Goal: Find specific fact: Find specific fact

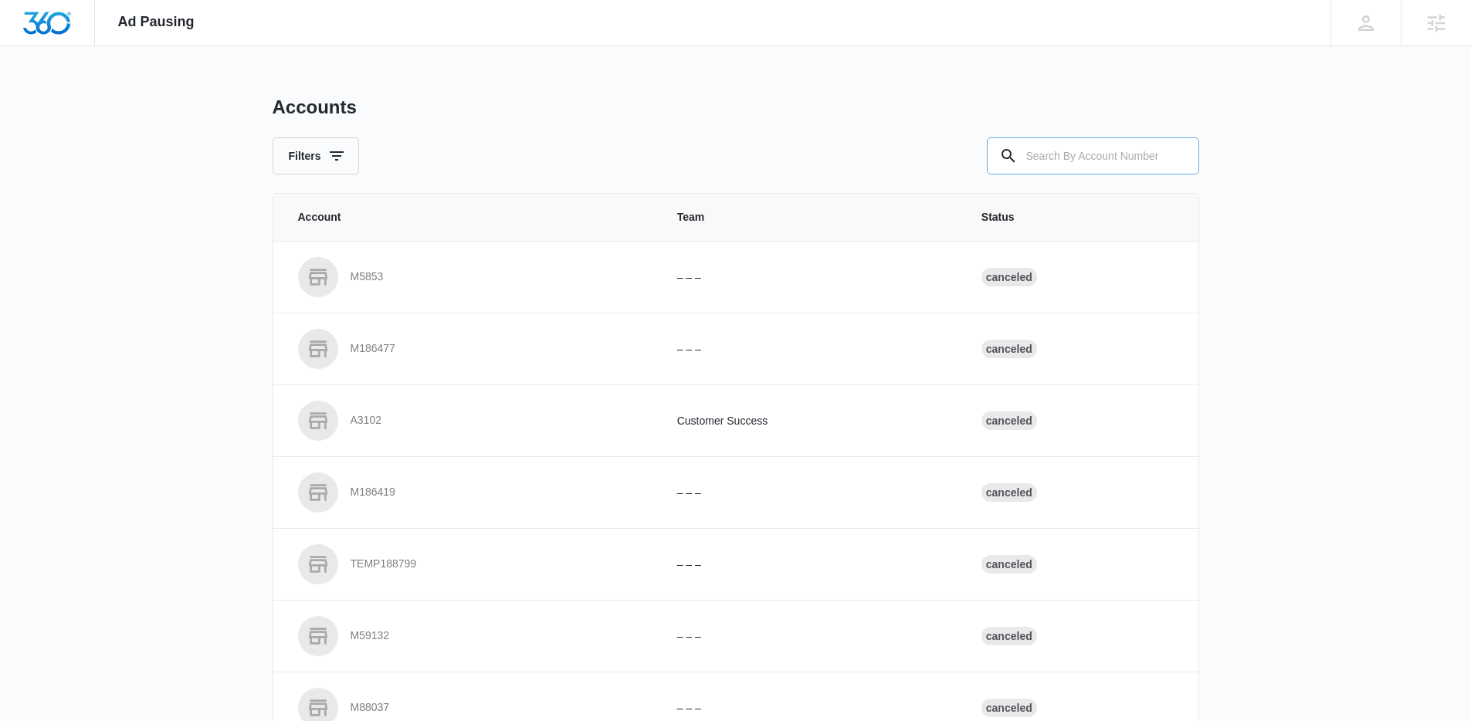
click at [1083, 151] on input "text" at bounding box center [1093, 155] width 212 height 37
click at [1083, 152] on input "text" at bounding box center [1093, 155] width 212 height 37
paste input "M334419"
type input "M334419"
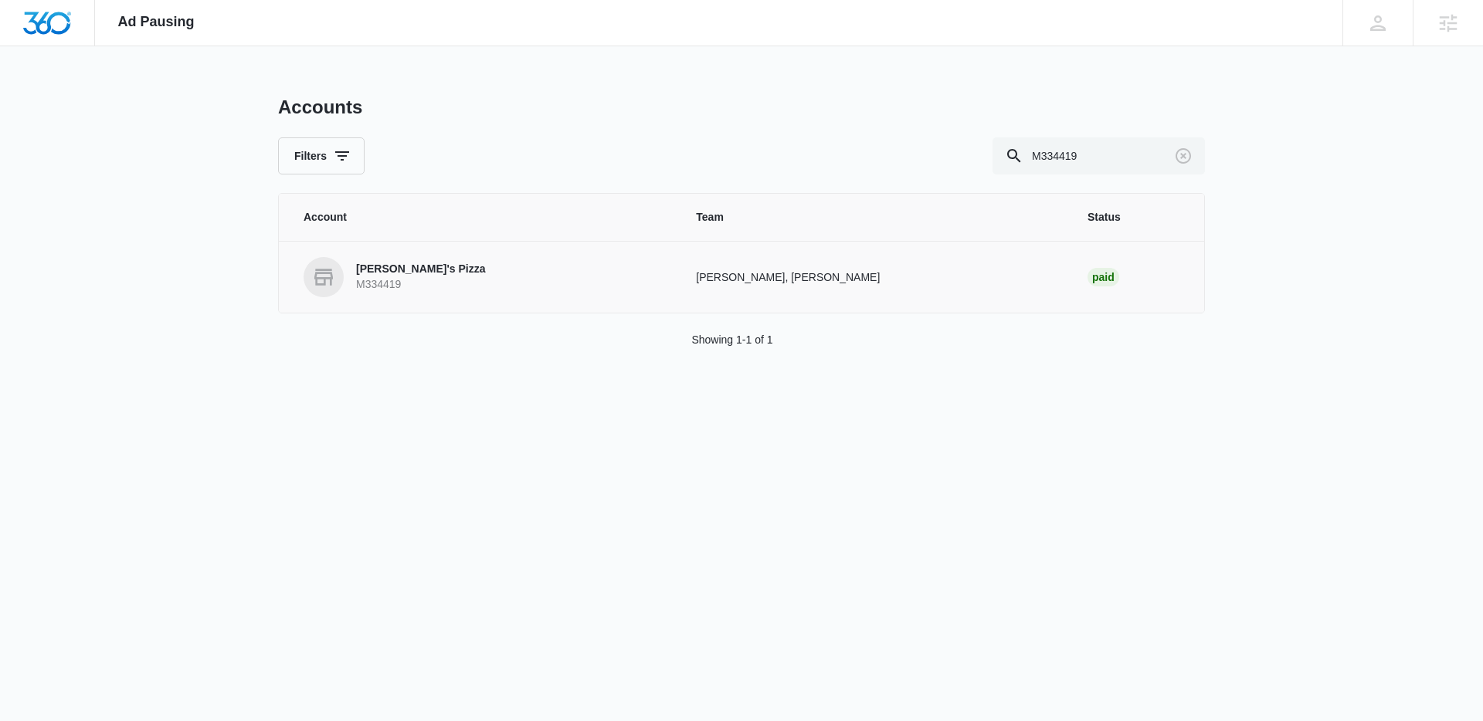
click at [416, 276] on p "Mario's Pizza" at bounding box center [420, 269] width 129 height 15
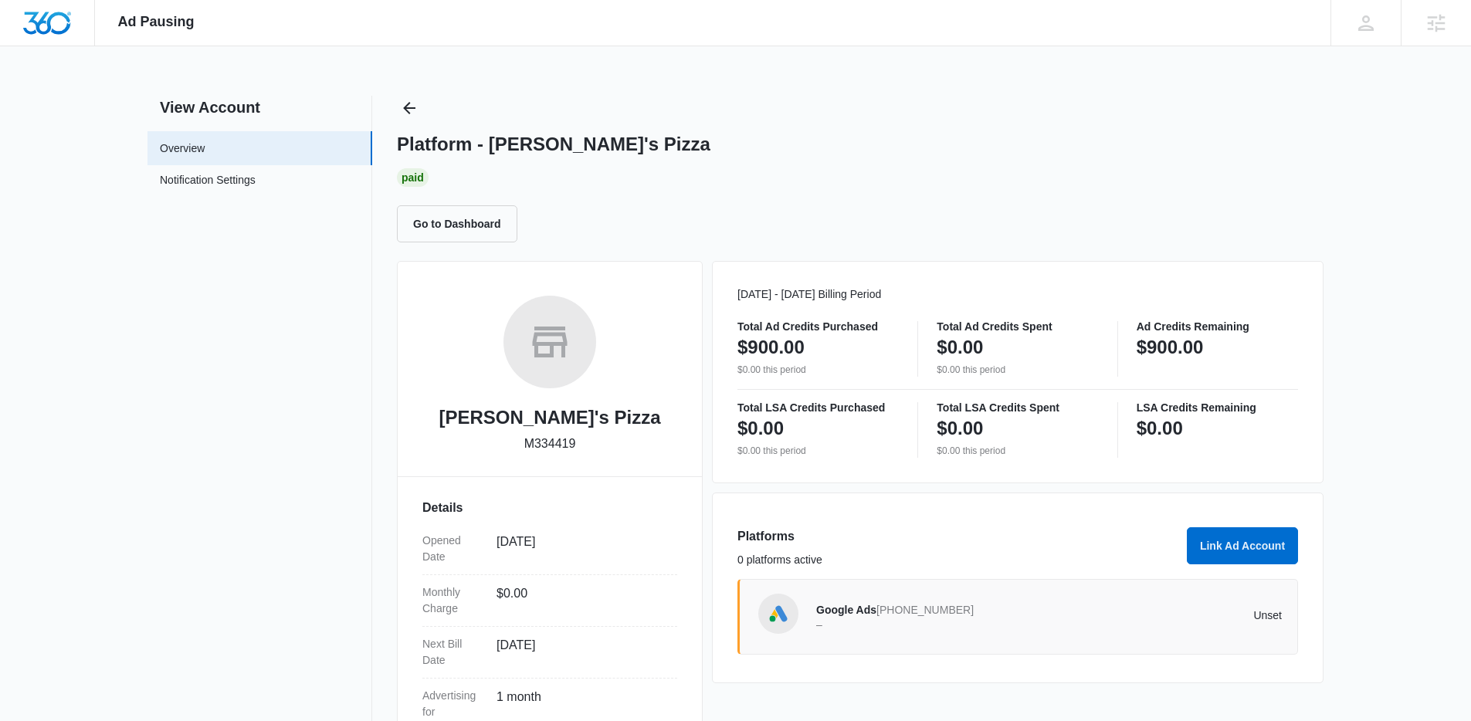
scroll to position [19, 0]
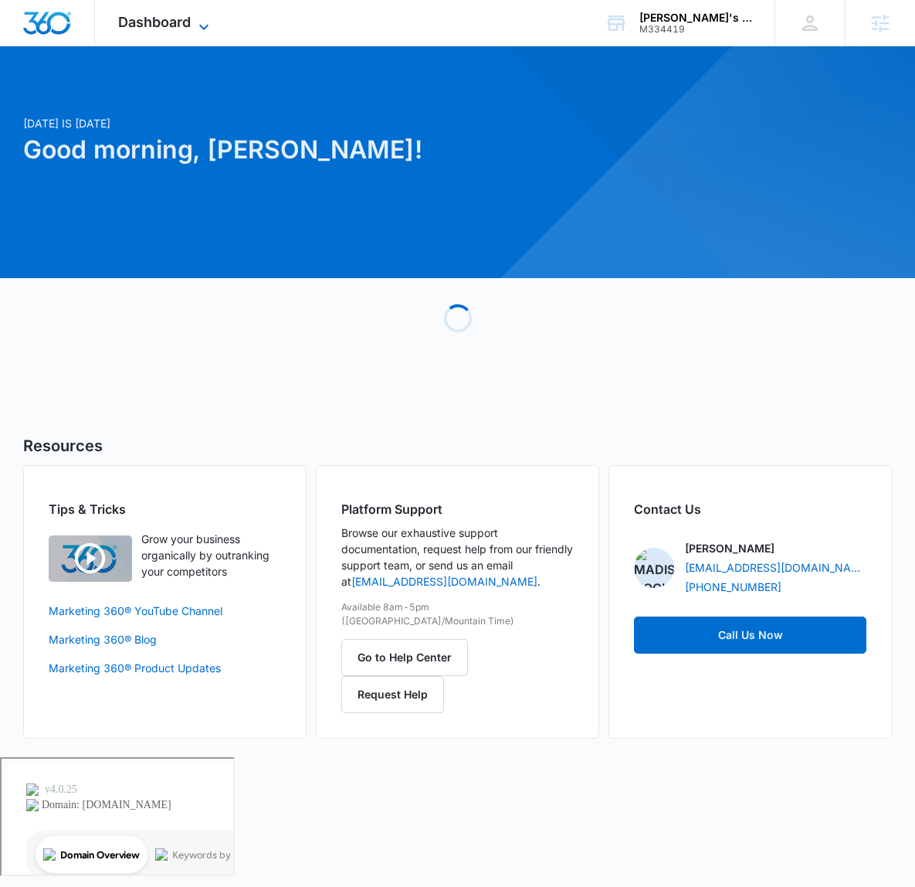
click at [210, 13] on div "Dashboard Apps Reputation Forms CRM Email Social Payments POS Content Ads Intel…" at bounding box center [165, 23] width 141 height 46
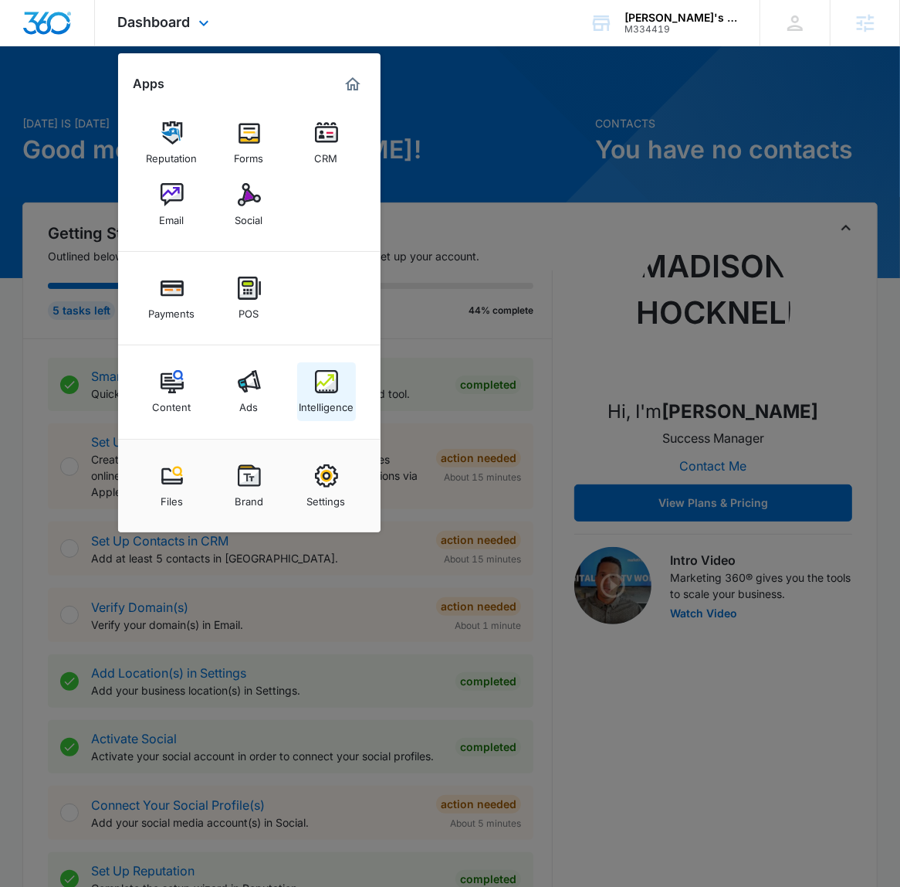
click at [314, 402] on div "Intelligence" at bounding box center [326, 403] width 55 height 20
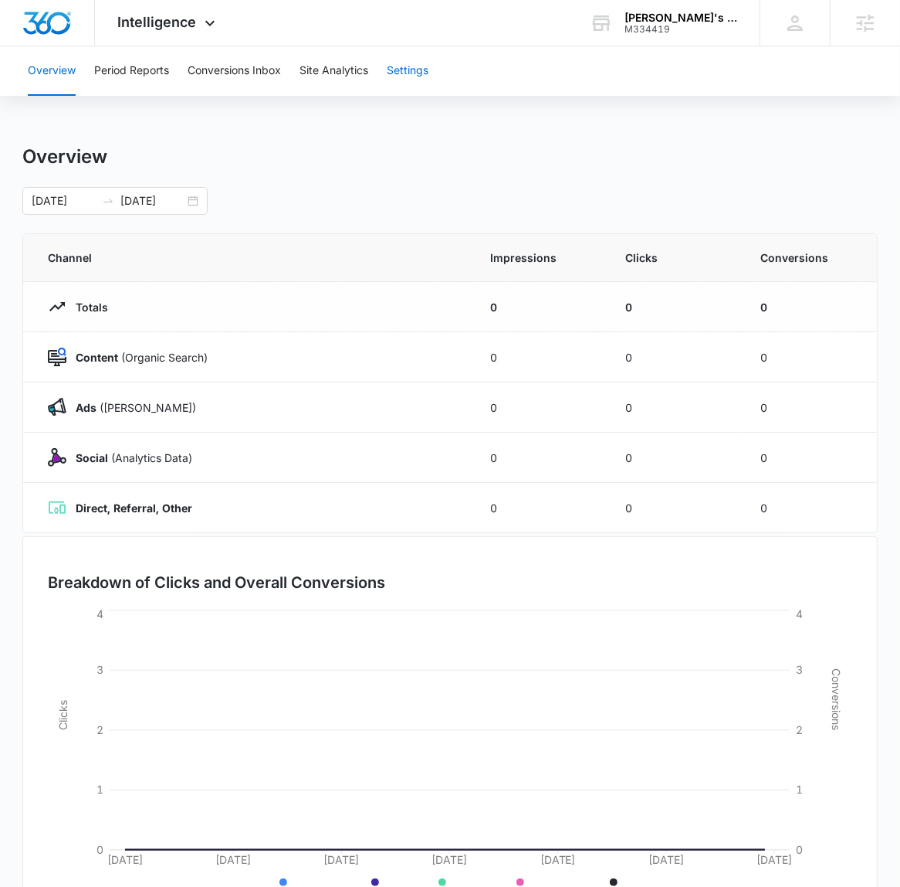
click at [407, 83] on button "Settings" at bounding box center [408, 70] width 42 height 49
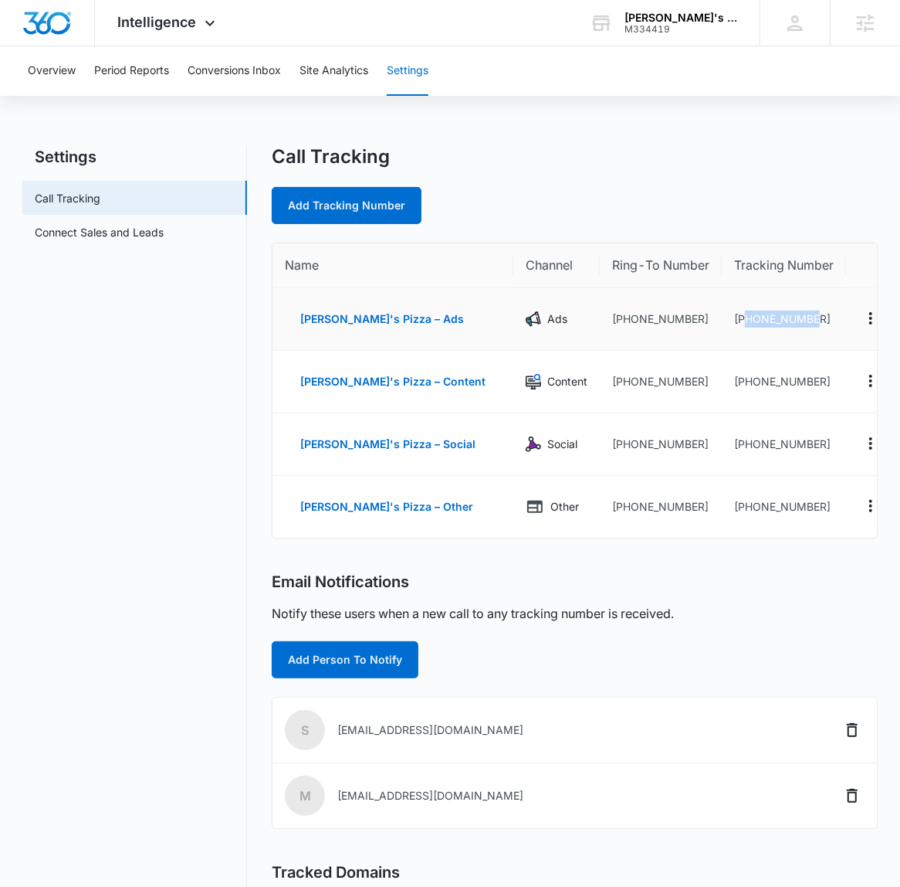
drag, startPoint x: 785, startPoint y: 324, endPoint x: 713, endPoint y: 327, distance: 72.6
click at [722, 327] on td "[PHONE_NUMBER]" at bounding box center [784, 319] width 124 height 63
copy td "2562078812"
